Goal: Task Accomplishment & Management: Use online tool/utility

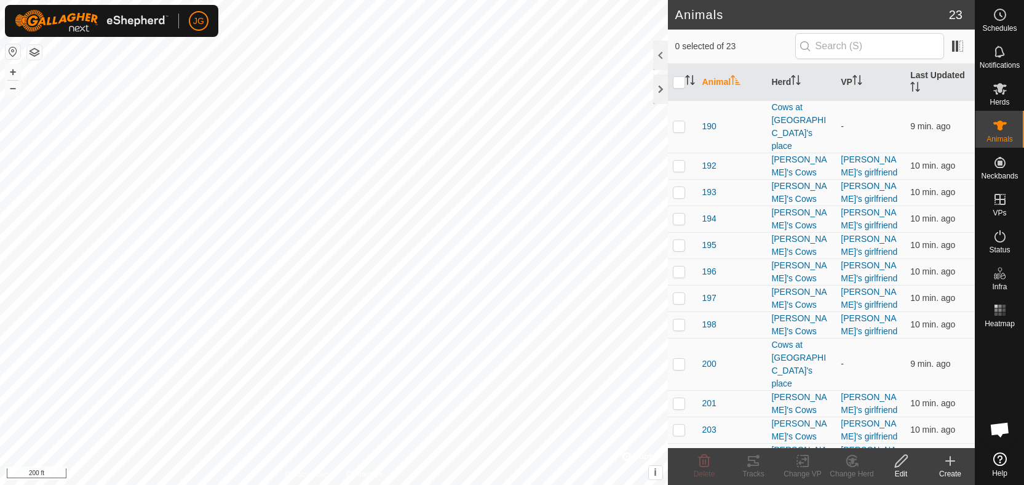
click at [948, 458] on icon at bounding box center [950, 460] width 15 height 15
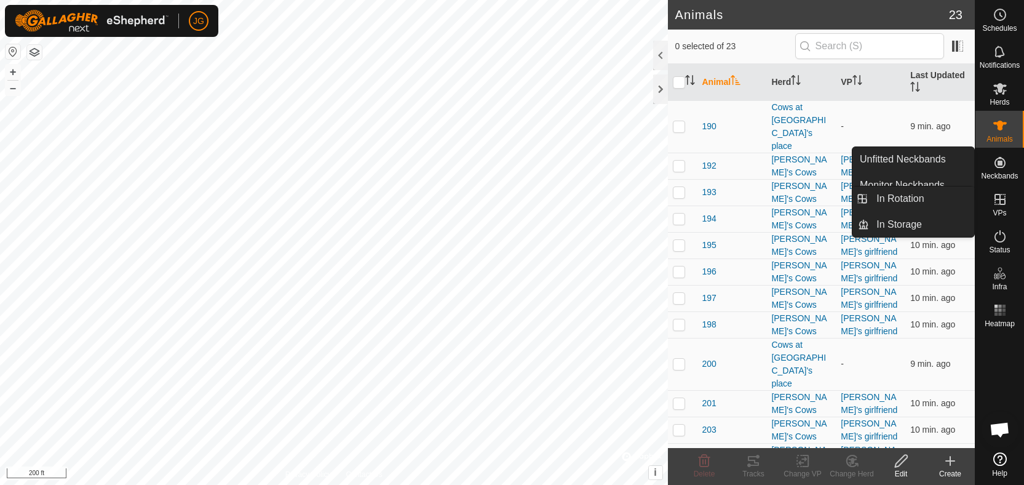
click at [1001, 202] on icon at bounding box center [1000, 199] width 15 height 15
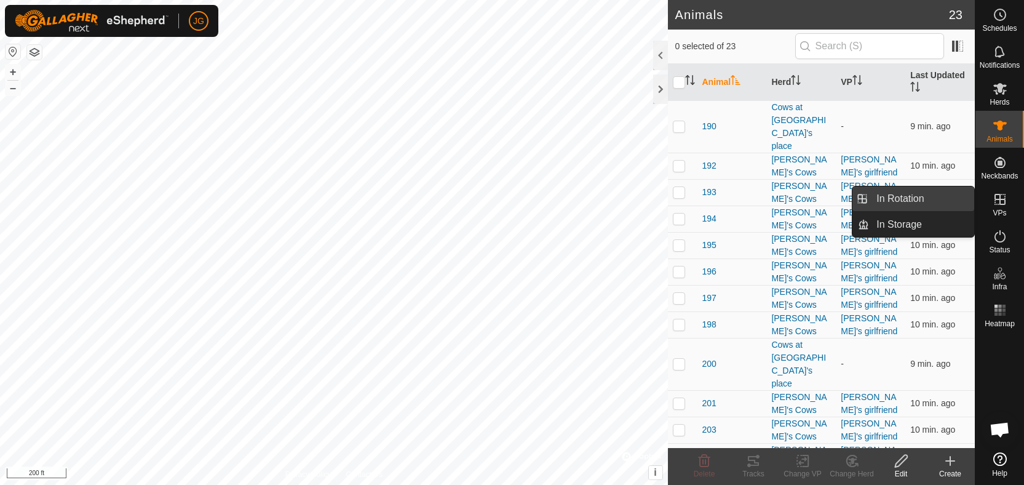
click at [916, 199] on link "In Rotation" at bounding box center [921, 198] width 105 height 25
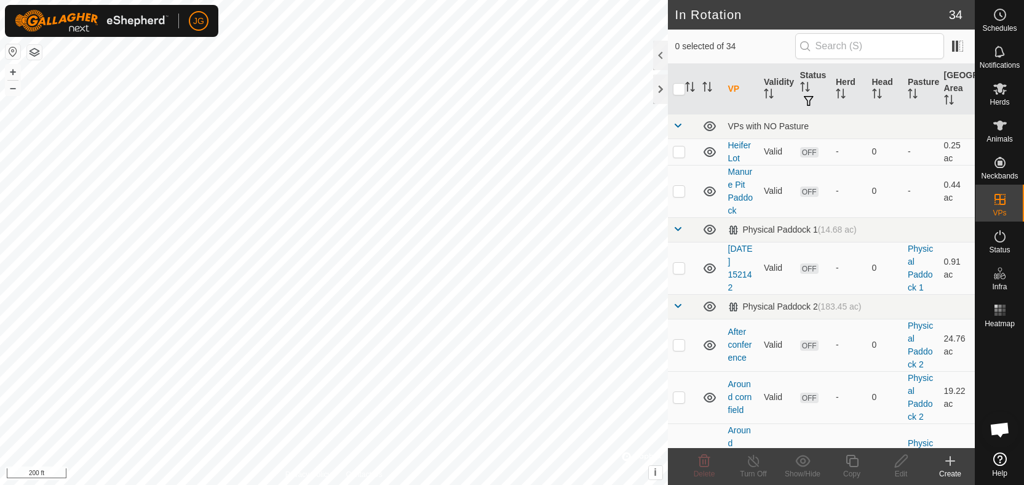
click at [953, 459] on icon at bounding box center [950, 460] width 15 height 15
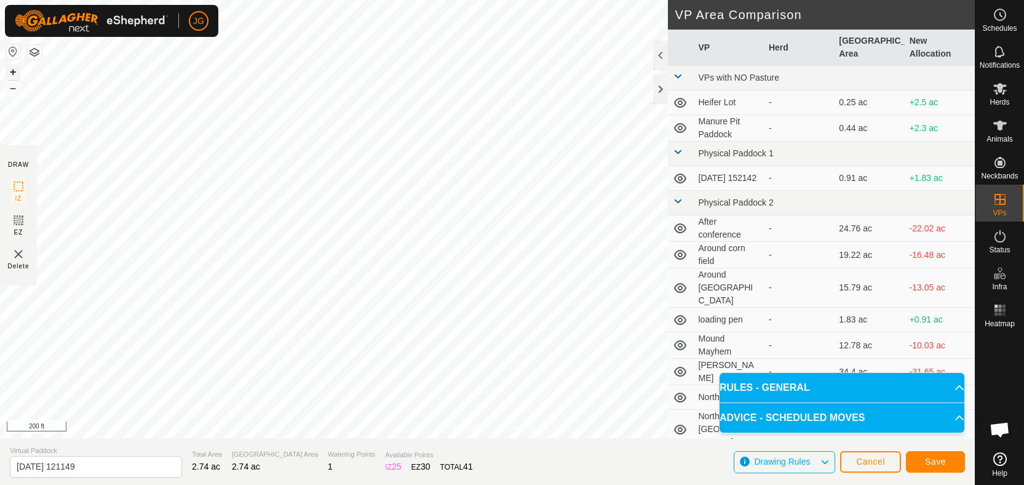
click at [14, 71] on button "+" at bounding box center [13, 72] width 15 height 15
drag, startPoint x: 93, startPoint y: 468, endPoint x: -30, endPoint y: 470, distance: 123.0
click at [0, 470] on html "JG Schedules Notifications Herds Animals Neckbands VPs Status Infra Heatmap Hel…" at bounding box center [512, 242] width 1024 height 485
type input "Load up [DATE]"
click at [143, 450] on span "Virtual Paddock" at bounding box center [96, 450] width 172 height 10
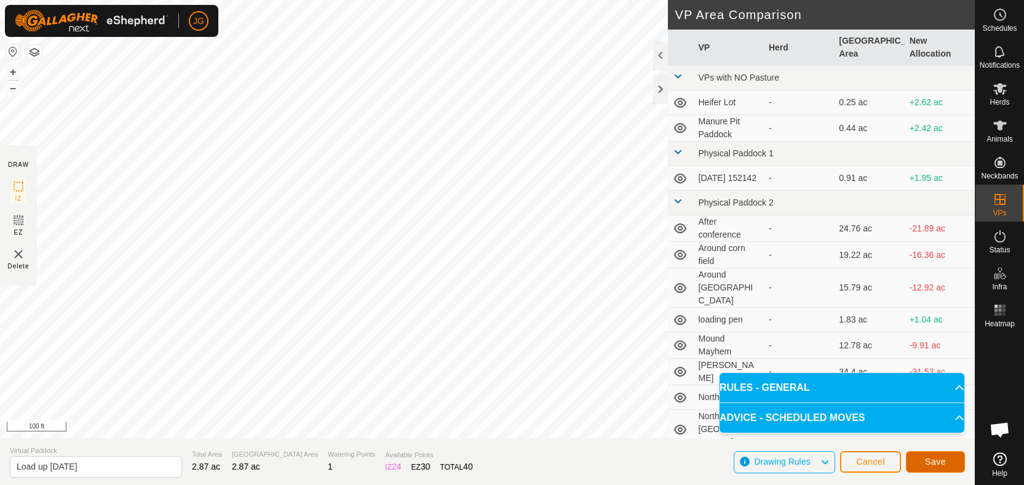
click at [938, 459] on span "Save" at bounding box center [935, 461] width 21 height 10
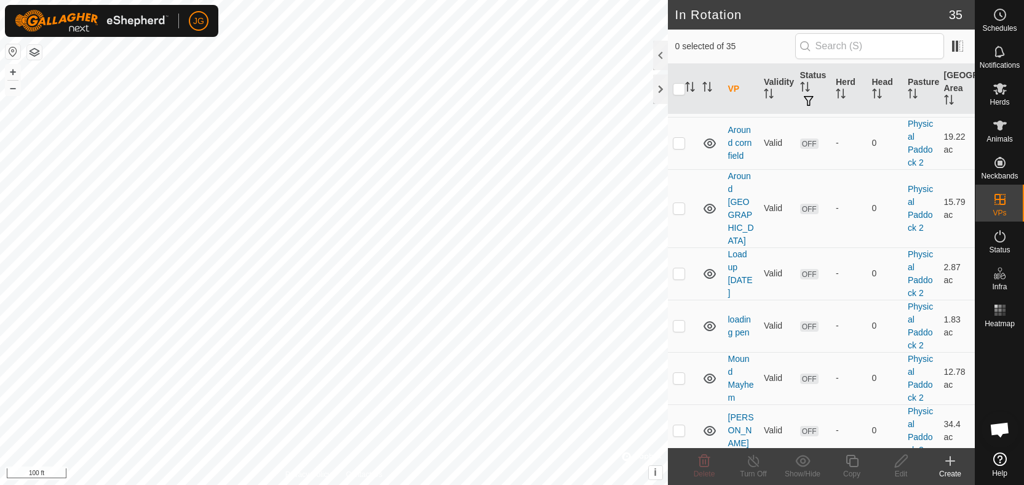
scroll to position [247, 0]
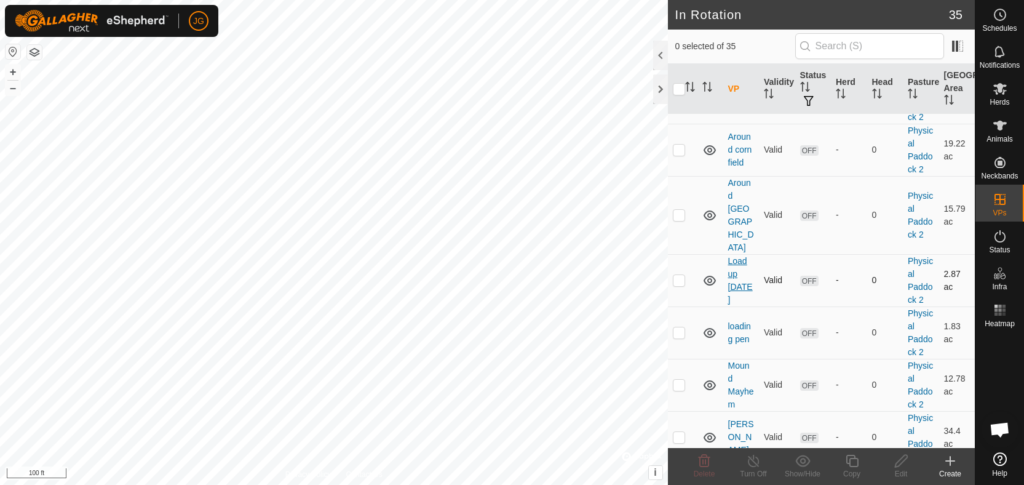
click at [737, 277] on link "Load up [DATE]" at bounding box center [740, 280] width 25 height 49
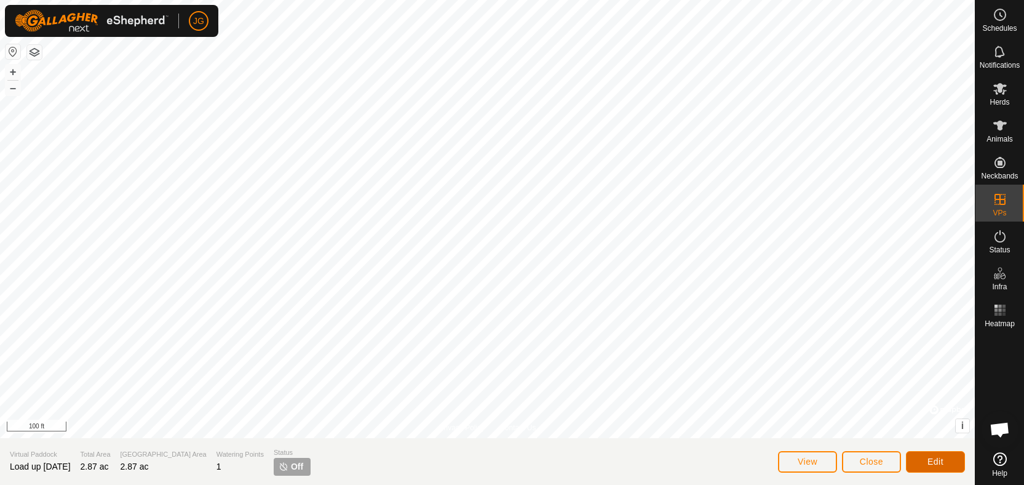
click at [919, 462] on button "Edit" at bounding box center [935, 462] width 59 height 22
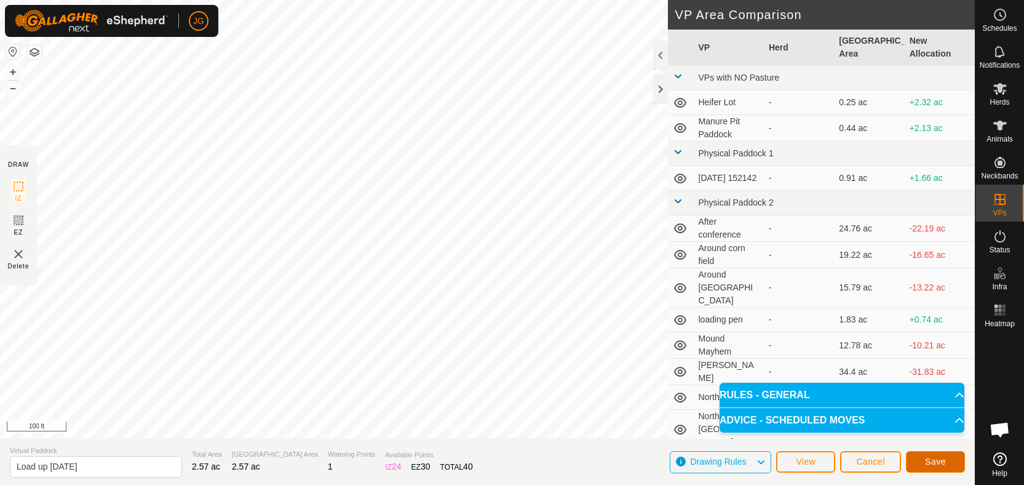
click at [932, 463] on span "Save" at bounding box center [935, 461] width 21 height 10
